Goal: Task Accomplishment & Management: Complete application form

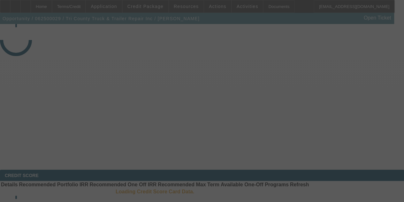
select select "3"
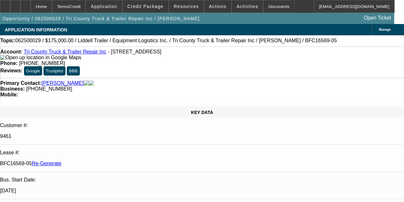
select select "0"
select select "6"
click at [182, 7] on span "Resources" at bounding box center [186, 6] width 25 height 5
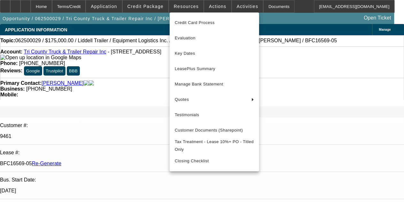
click at [213, 6] on div at bounding box center [202, 101] width 404 height 202
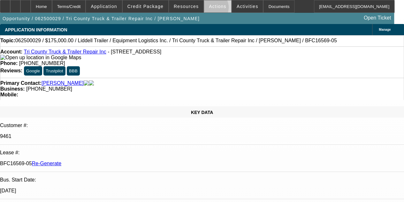
click at [207, 8] on button "Actions" at bounding box center [217, 6] width 27 height 12
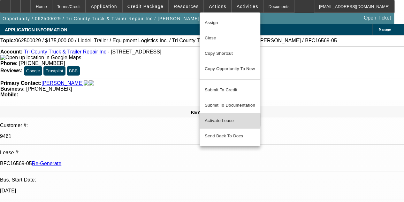
click at [212, 117] on span "Activate Lease" at bounding box center [230, 121] width 50 height 8
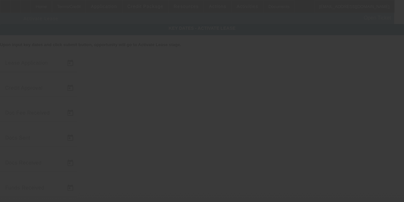
type input "6/2/2025"
type input "9/5/2025"
type input "9/8/2025"
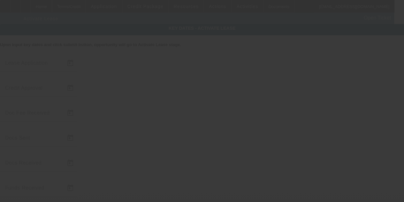
type input "9/8/2025"
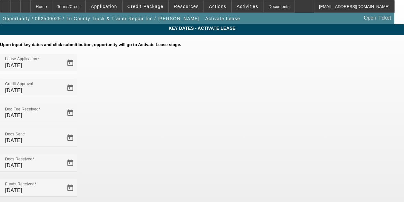
click at [77, 147] on div at bounding box center [38, 150] width 77 height 7
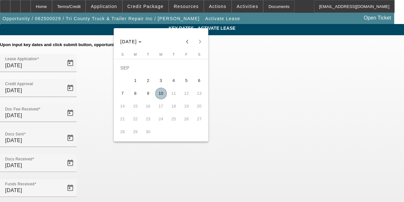
click at [160, 94] on span "10" at bounding box center [161, 94] width 12 height 12
type input "[DATE]"
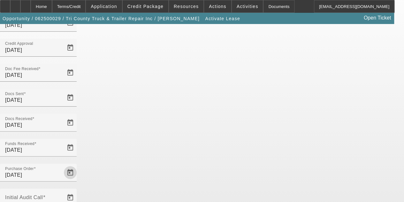
scroll to position [46, 0]
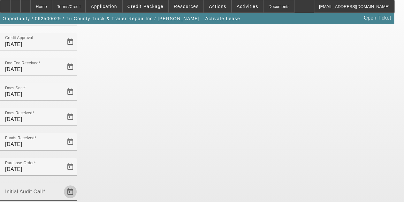
click at [78, 184] on span "Open calendar" at bounding box center [70, 191] width 15 height 15
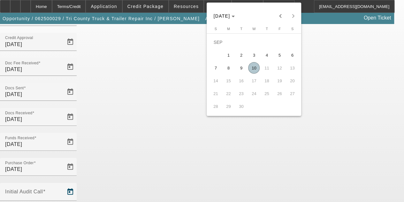
click at [251, 69] on span "10" at bounding box center [254, 68] width 12 height 12
type input "[DATE]"
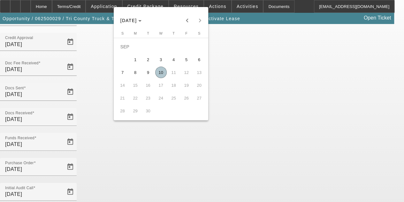
click at [159, 73] on span "10" at bounding box center [161, 72] width 12 height 12
type input "[DATE]"
type input "10/1/2025"
type input "11/1/2025"
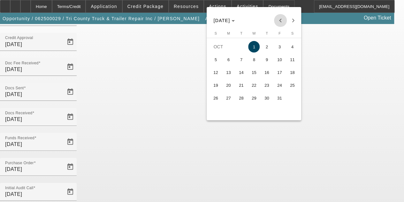
click at [278, 23] on span "Previous month" at bounding box center [280, 20] width 13 height 13
click at [230, 87] on span "15" at bounding box center [229, 85] width 12 height 12
type input "9/15/2025"
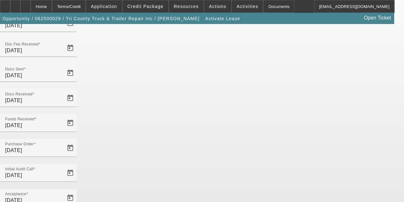
scroll to position [66, 0]
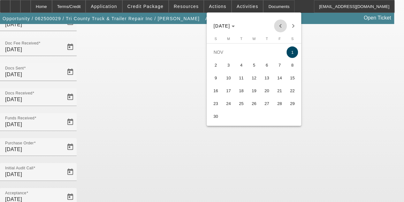
click at [278, 27] on span "Previous month" at bounding box center [280, 25] width 13 height 13
click at [255, 79] on span "15" at bounding box center [254, 78] width 12 height 12
type input "10/15/2025"
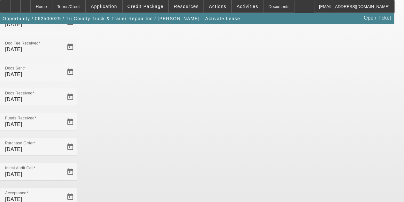
click at [80, 166] on div "Key Dates - Activate Lease Upon input key dates and click submit button, opport…" at bounding box center [202, 154] width 404 height 392
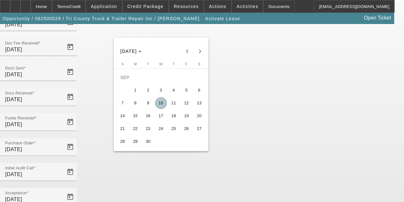
click at [135, 117] on span "15" at bounding box center [136, 116] width 12 height 12
type input "9/15/2025"
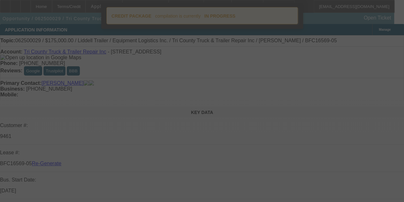
select select "4"
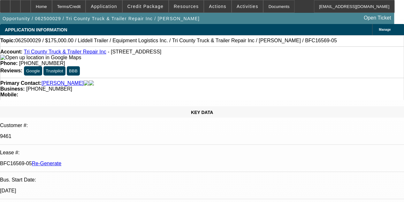
select select "0"
select select "6"
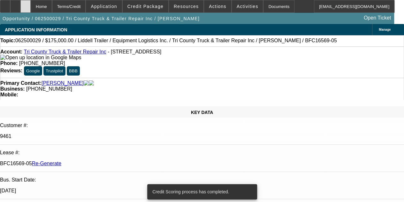
click at [26, 4] on icon at bounding box center [26, 4] width 0 height 0
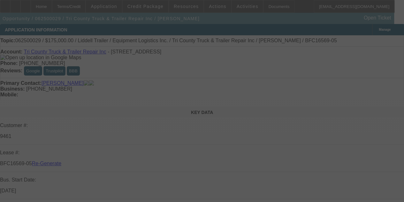
select select "4"
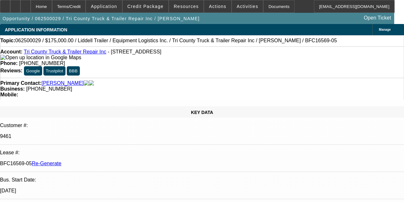
select select "0"
select select "6"
click at [266, 6] on div "Documents" at bounding box center [278, 6] width 31 height 13
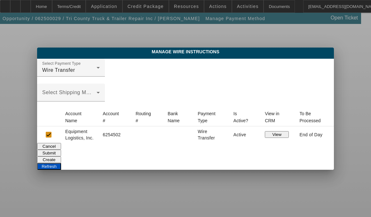
click at [61, 157] on button "Create" at bounding box center [49, 160] width 24 height 7
click at [61, 150] on button "Cancel" at bounding box center [49, 146] width 24 height 7
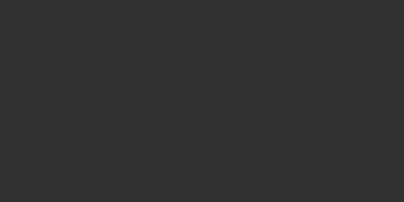
select select "3"
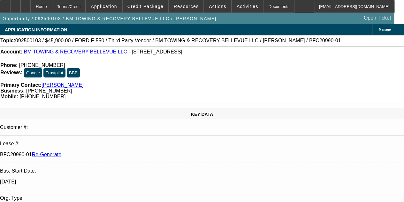
select select "0.15"
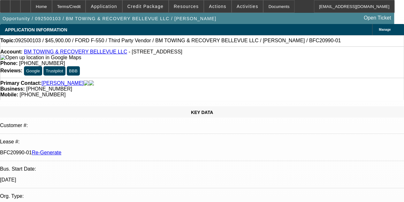
select select "2"
select select "0.1"
select select "4"
click at [268, 7] on div "Documents" at bounding box center [278, 6] width 31 height 13
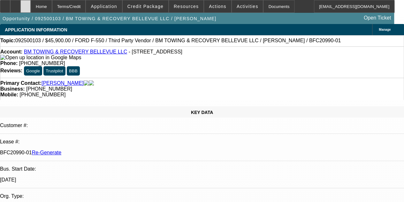
click at [31, 4] on div at bounding box center [25, 6] width 10 height 13
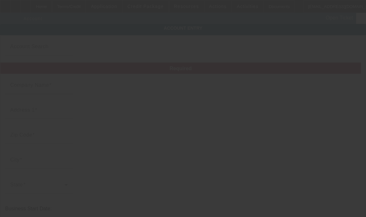
type input "BM TOWING & RECOVERY BELLEVUE LLC"
type input "[STREET_ADDRESS]"
type input "98034"
type input "Kirkland"
type input "[PHONE_NUMBER]"
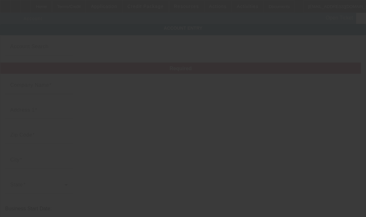
type input "maan21797@gmail.com"
type input "393375666"
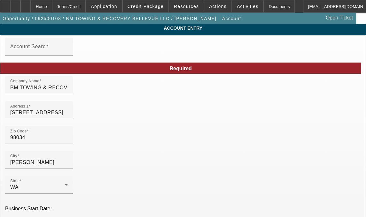
type input "9/5/2025"
click at [68, 92] on input "BM TOWING & RECOVERY BELLEVUE LLC" at bounding box center [39, 88] width 58 height 8
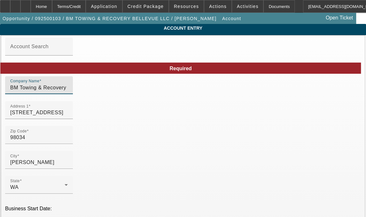
type input "BM Towing & Recovery Bellevue LLC"
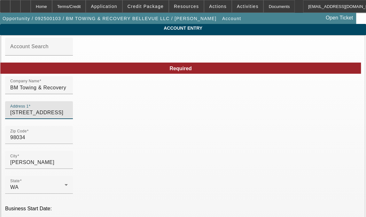
type input "10424 NE 125th Place"
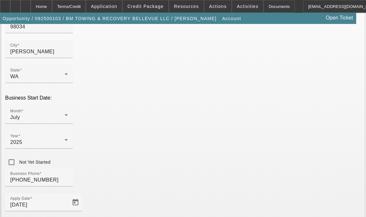
scroll to position [158, 0]
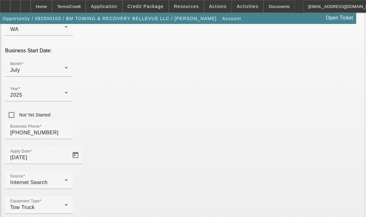
type input "King"
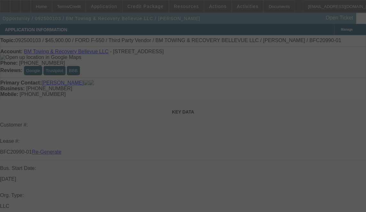
select select "3"
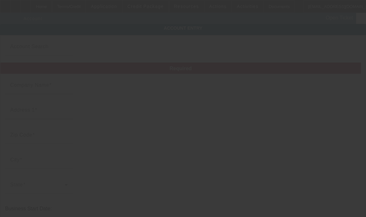
type input "BM Towing & Recovery Bellevue LLC"
type input "[STREET_ADDRESS]"
type input "98034"
type input "[PERSON_NAME]"
type input "[PHONE_NUMBER]"
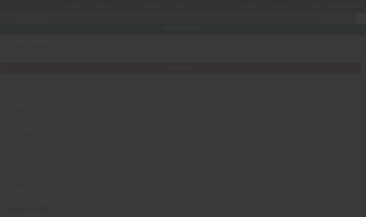
type input "[EMAIL_ADDRESS][DOMAIN_NAME]"
type input "King"
type input "393375666"
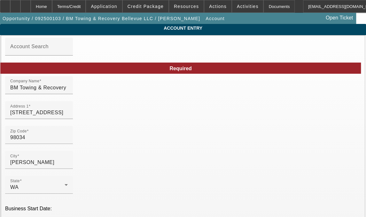
type input "[DATE]"
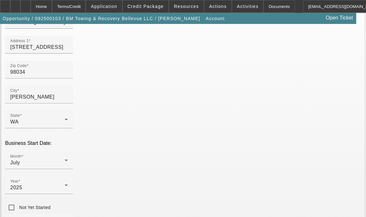
scroll to position [66, 0]
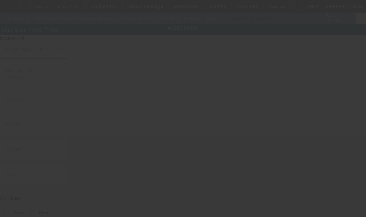
type input "1FDUF5HY6JDA01943"
type input "Ford"
type input "F-550"
radio input "true"
type textarea "Flatbed rollback"
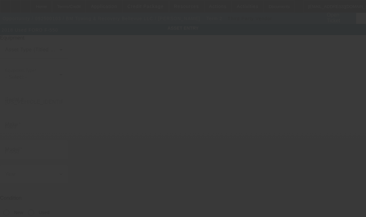
type input "10424 Northeast 125th Place"
type input "Kirkland"
type input "98034"
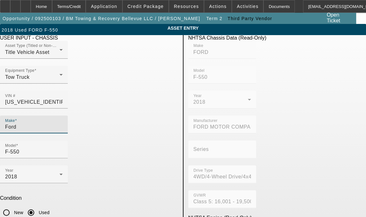
click at [51, 123] on input "Ford" at bounding box center [34, 127] width 58 height 8
type input "F"
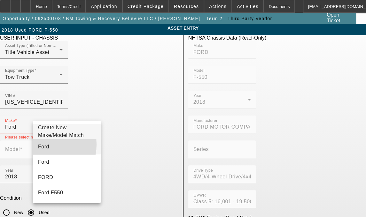
click at [44, 148] on span "Ford" at bounding box center [43, 146] width 11 height 5
type input "Ford"
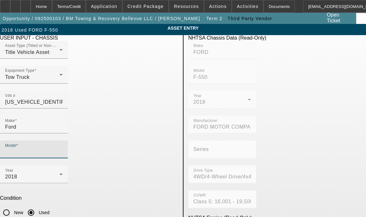
click at [63, 148] on input "Model" at bounding box center [34, 152] width 58 height 8
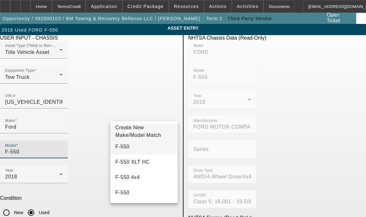
type input "F-550"
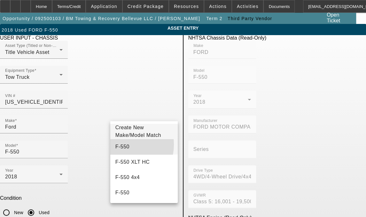
click at [122, 149] on span "F-550" at bounding box center [122, 146] width 14 height 5
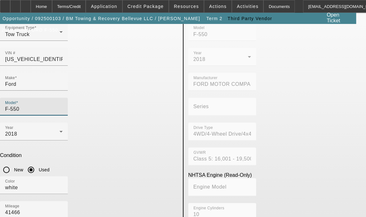
scroll to position [52, 0]
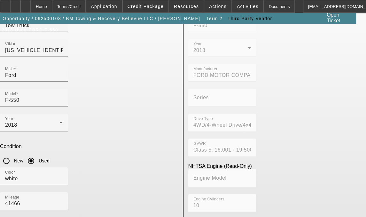
drag, startPoint x: 74, startPoint y: 138, endPoint x: -3, endPoint y: 133, distance: 76.9
click at [0, 133] on html "Home Terms/Credit Application Credit Package Resources Actions Activities Docum…" at bounding box center [183, 56] width 366 height 217
type textarea "with"
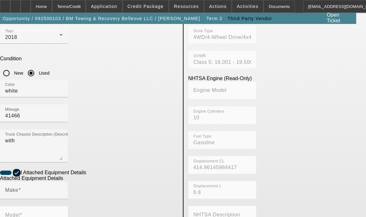
scroll to position [143, 0]
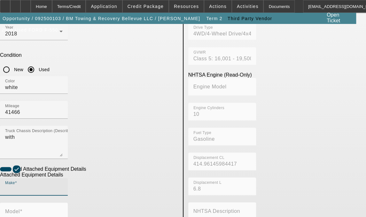
click at [63, 186] on input "Make" at bounding box center [34, 190] width 58 height 8
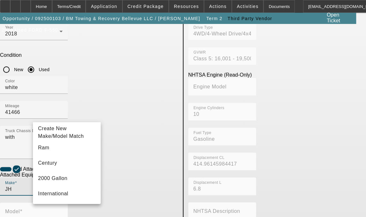
type input "J"
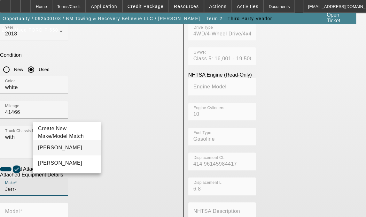
click at [55, 149] on mat-option "Jerr-Dan" at bounding box center [67, 147] width 68 height 15
type input "Jerr-Dan"
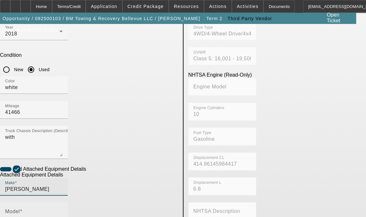
click at [63, 211] on input "Model" at bounding box center [34, 215] width 58 height 8
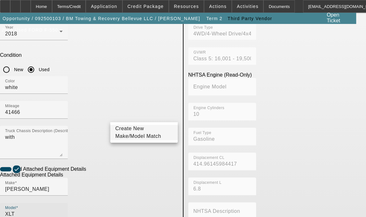
type input "XLT"
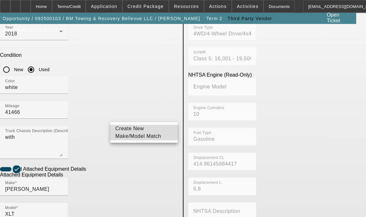
click at [119, 132] on span "Create New Make/Model Match" at bounding box center [138, 132] width 46 height 13
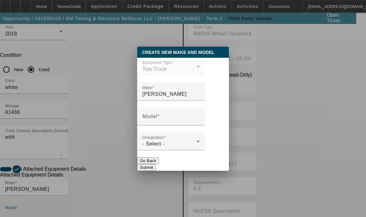
scroll to position [0, 0]
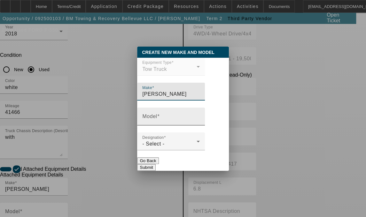
click at [157, 119] on mat-label "Model" at bounding box center [149, 116] width 15 height 5
click at [158, 120] on input "Model" at bounding box center [171, 119] width 58 height 8
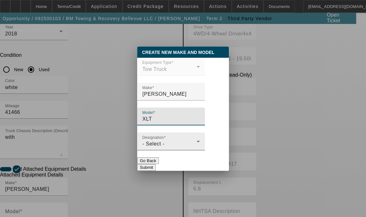
type input "XLT"
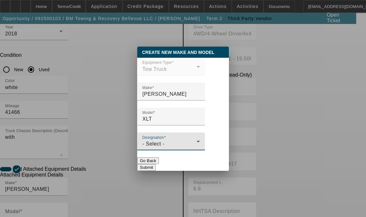
click at [172, 147] on div "- Select -" at bounding box center [169, 144] width 54 height 8
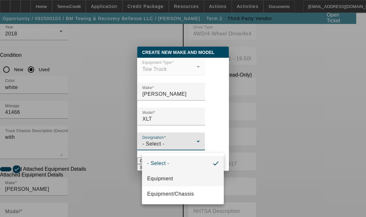
click at [158, 175] on mat-option "Equipment" at bounding box center [183, 178] width 82 height 15
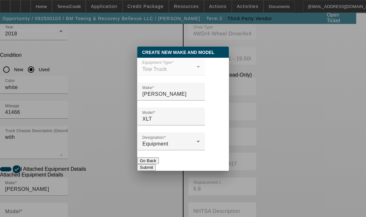
click at [155, 164] on button "Submit" at bounding box center [146, 167] width 18 height 7
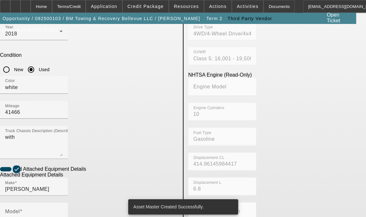
type input "XLT"
radio input "true"
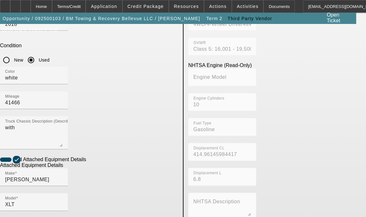
scroll to position [193, 0]
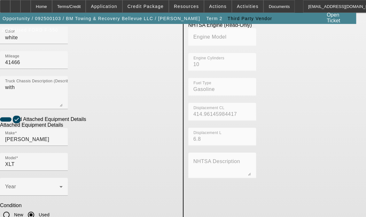
type textarea "Aluminum Shark Bed includes all accessories, attachments and options"
type input "10424 NE 125th Place"
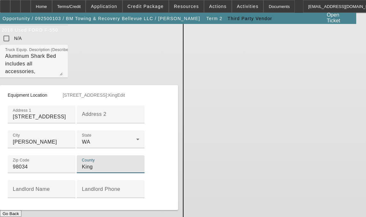
scroll to position [409, 0]
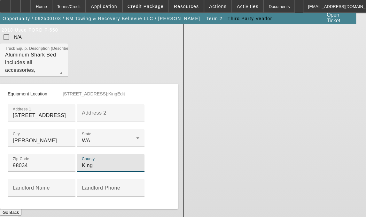
type input "King"
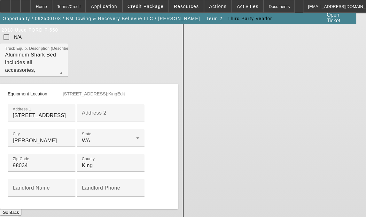
click at [18, 216] on button "Submit" at bounding box center [9, 219] width 18 height 7
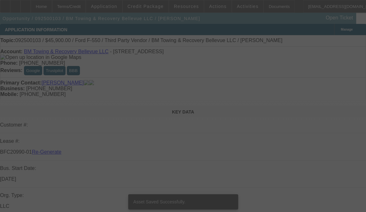
select select "3"
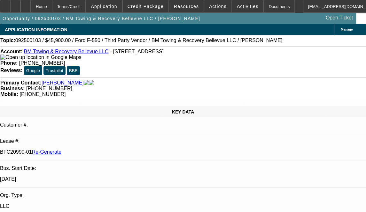
select select "0.15"
select select "2"
select select "0.1"
select select "4"
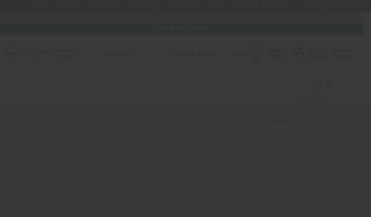
click at [34, 85] on div at bounding box center [185, 108] width 371 height 217
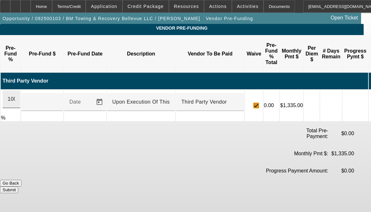
click at [20, 90] on div "100" at bounding box center [12, 99] width 18 height 18
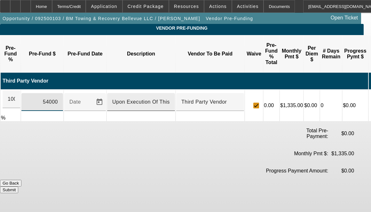
type input "$54,000.00"
click at [156, 98] on input "Upon Execution Of This Agreement" at bounding box center [141, 102] width 58 height 8
type input "Upon Execution of This Agreement"
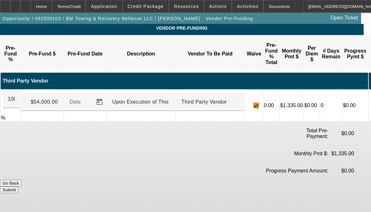
click at [18, 187] on button "Submit" at bounding box center [9, 190] width 18 height 7
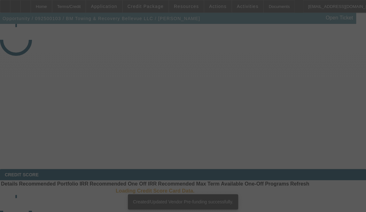
select select "3"
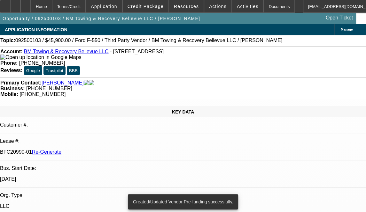
select select "0.15"
select select "2"
select select "0.1"
select select "4"
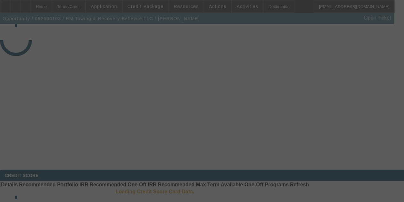
select select "3"
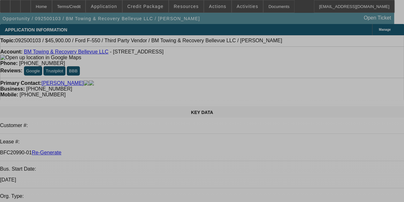
select select "0.15"
select select "2"
select select "0.1"
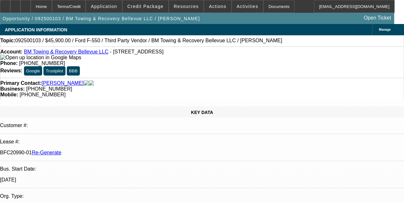
select select "4"
click at [26, 4] on icon at bounding box center [26, 4] width 0 height 0
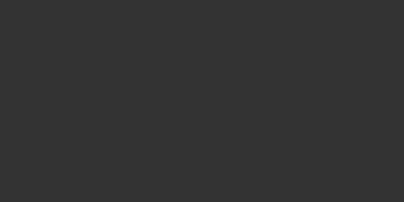
select select "3"
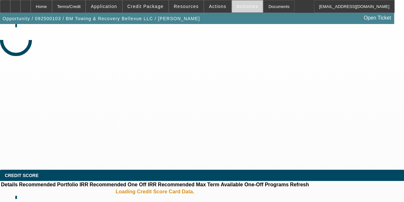
select select "0.15"
select select "2"
select select "0.1"
select select "4"
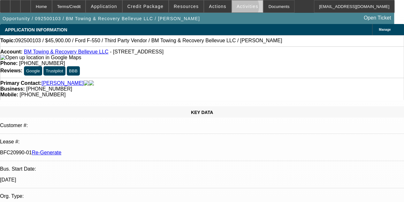
click at [237, 8] on span "Activities" at bounding box center [248, 6] width 22 height 5
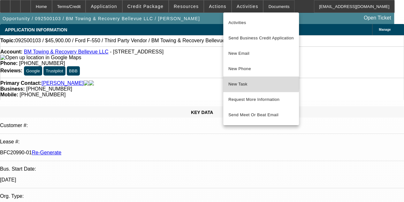
click at [233, 80] on button "New Task" at bounding box center [261, 83] width 76 height 15
